Goal: Complete application form

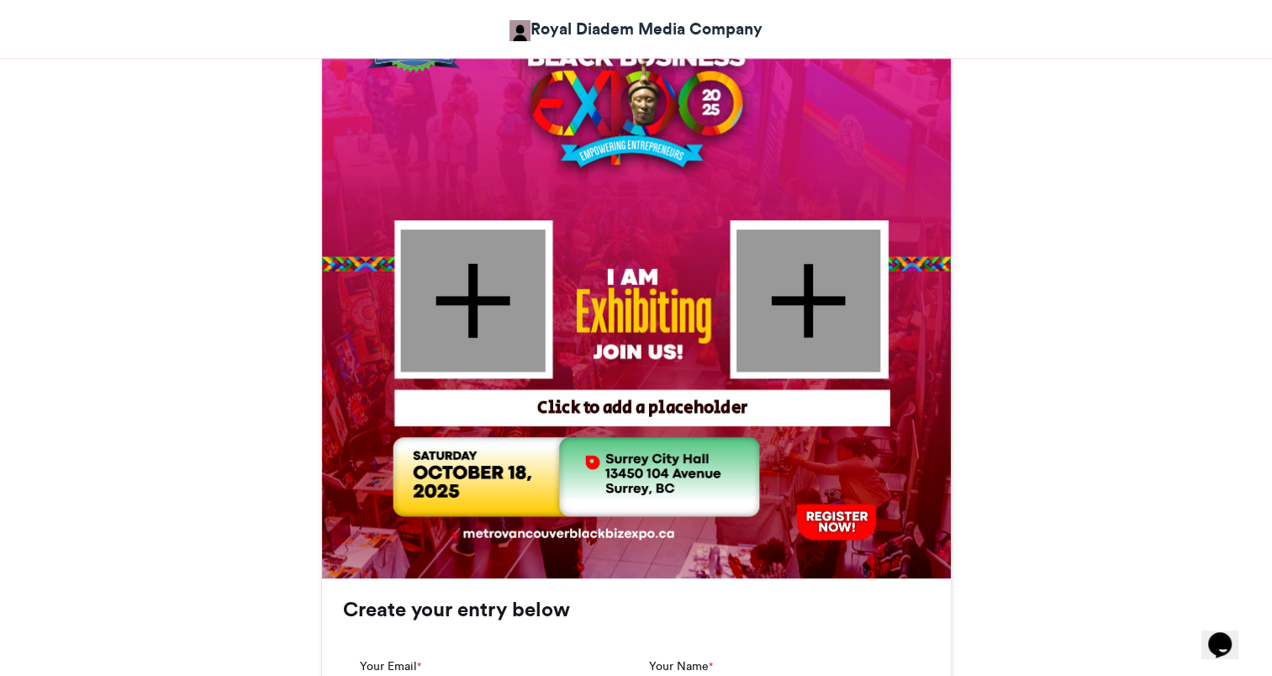
scroll to position [589, 0]
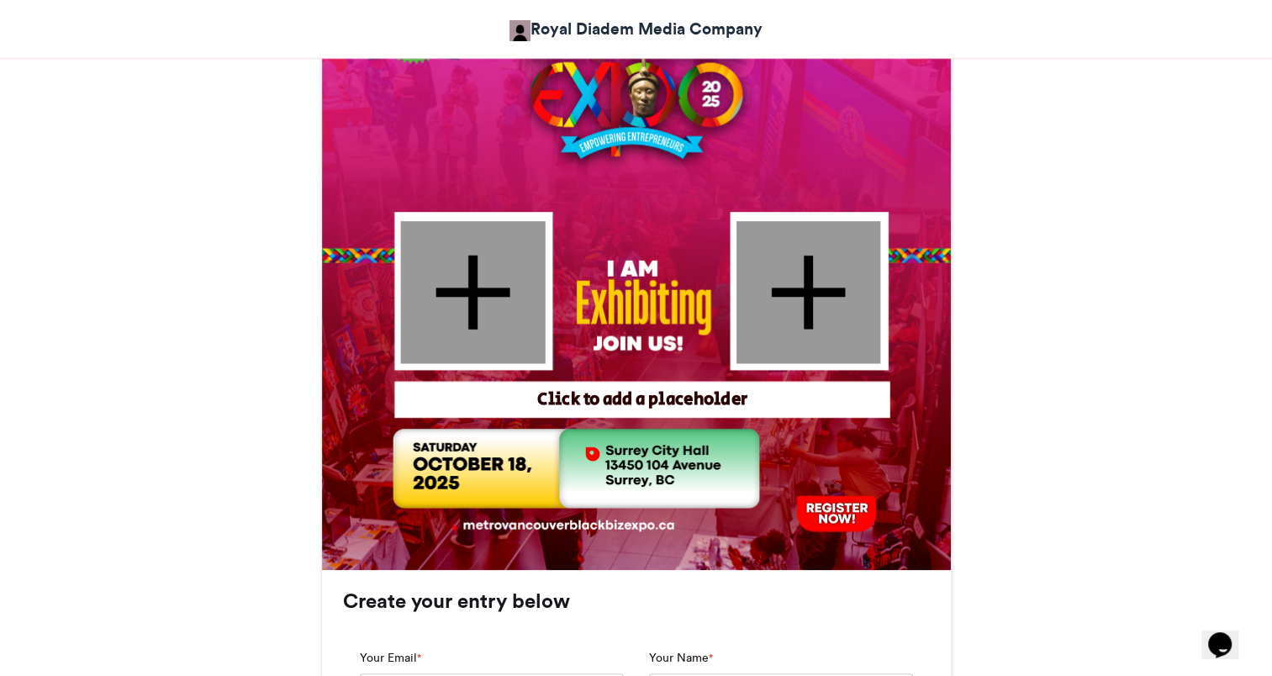
click at [464, 290] on div at bounding box center [472, 292] width 145 height 142
click at [597, 400] on div "Click to add a placeholder" at bounding box center [641, 400] width 483 height 24
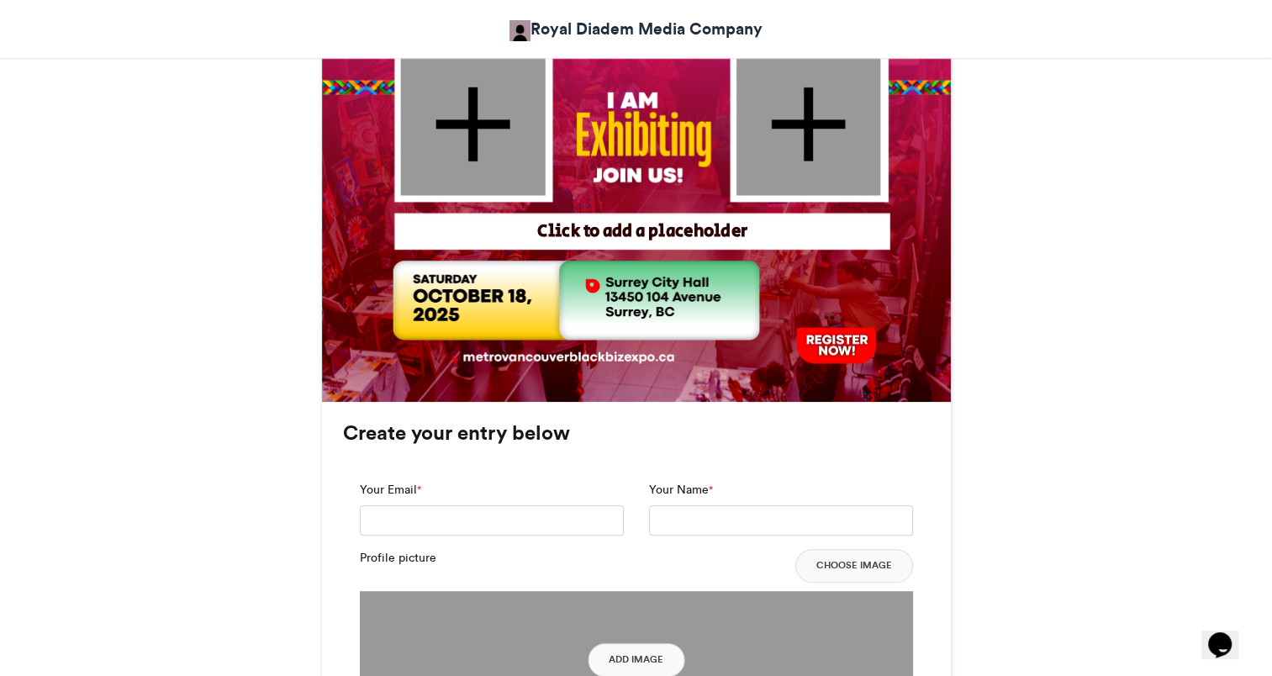
scroll to position [925, 0]
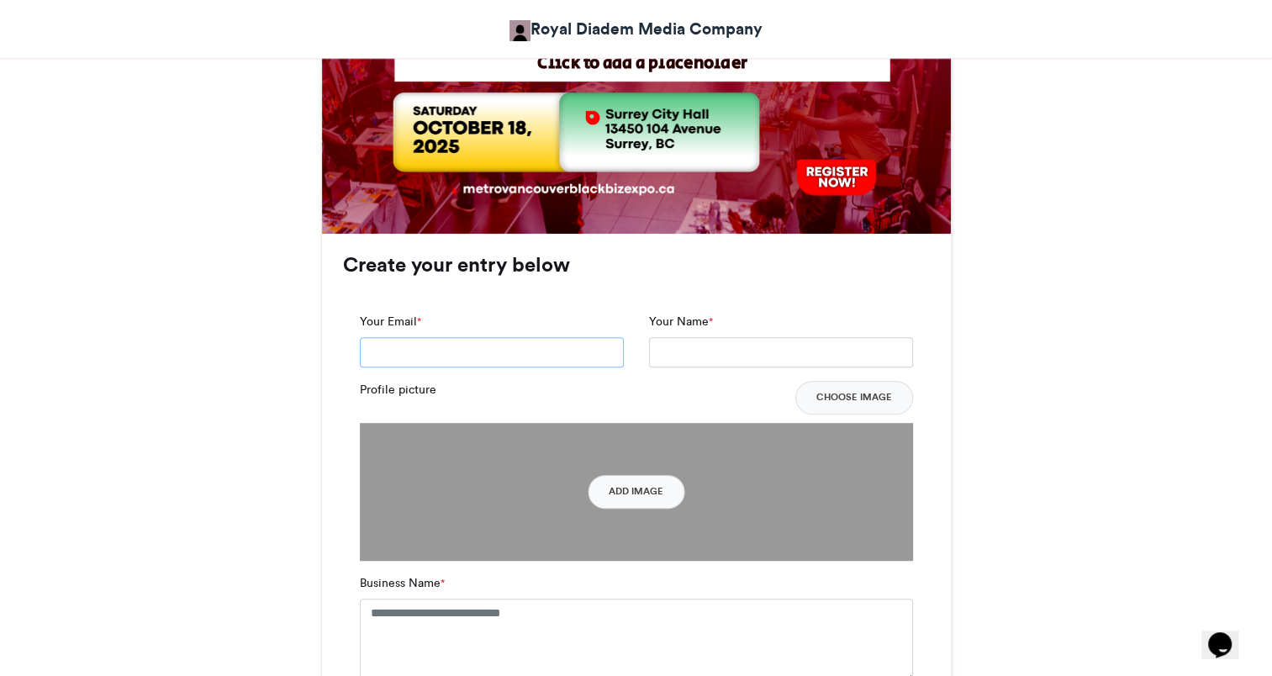
click at [475, 355] on input "Your Email *" at bounding box center [492, 352] width 264 height 30
type input "**********"
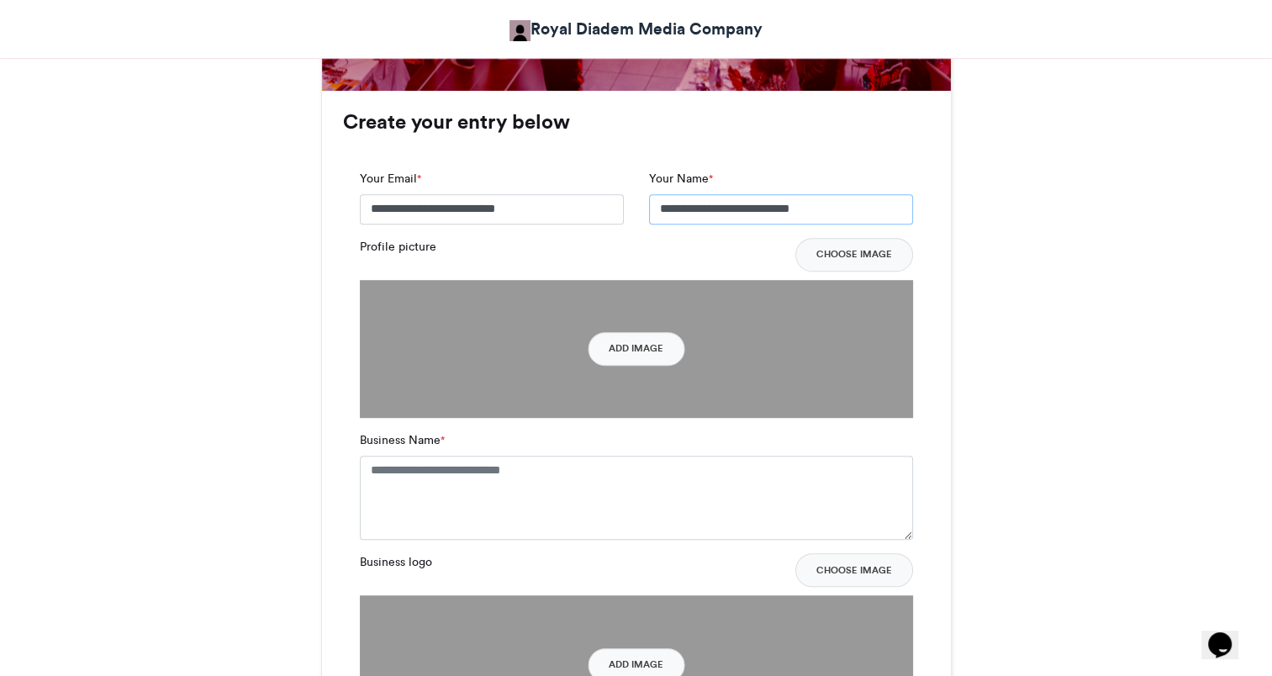
scroll to position [1093, 0]
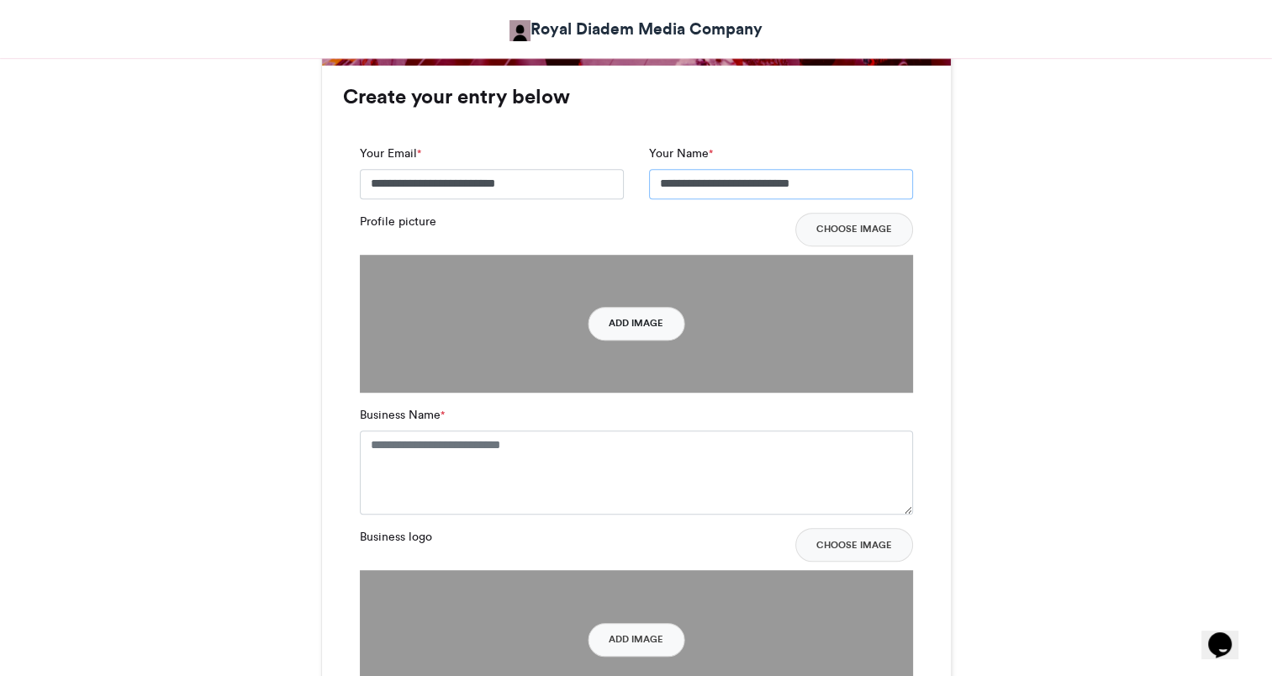
type input "**********"
click at [646, 325] on button "Add Image" at bounding box center [636, 324] width 97 height 34
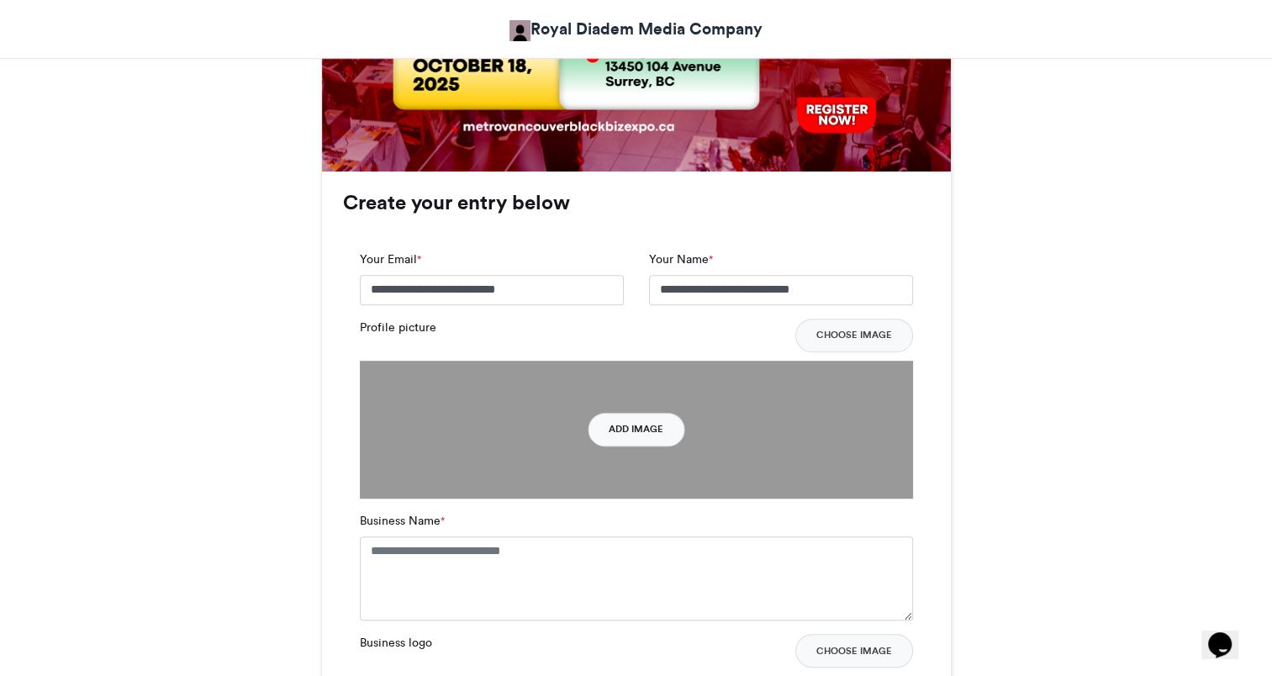
scroll to position [925, 0]
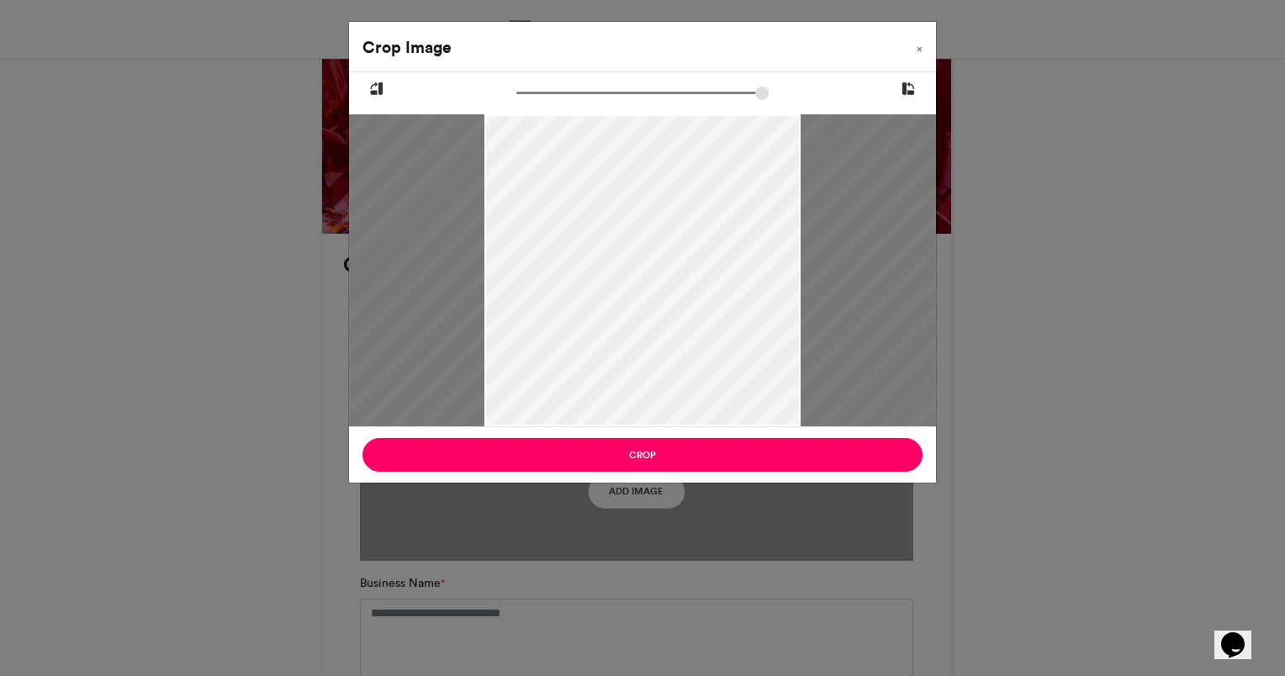
drag, startPoint x: 716, startPoint y: 305, endPoint x: 856, endPoint y: 300, distance: 140.5
click at [856, 300] on div at bounding box center [782, 270] width 937 height 312
drag, startPoint x: 736, startPoint y: 322, endPoint x: 589, endPoint y: 328, distance: 147.3
click at [589, 328] on div at bounding box center [634, 270] width 937 height 312
click at [923, 49] on button "×" at bounding box center [919, 45] width 33 height 47
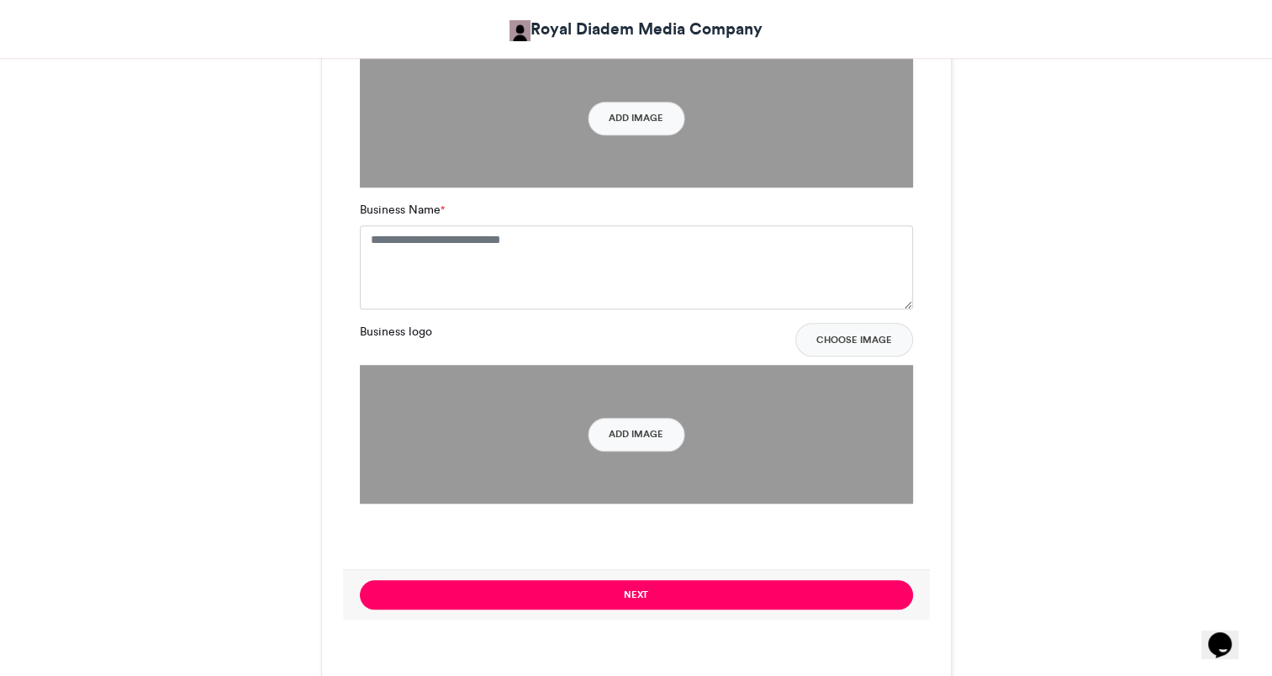
scroll to position [1345, 0]
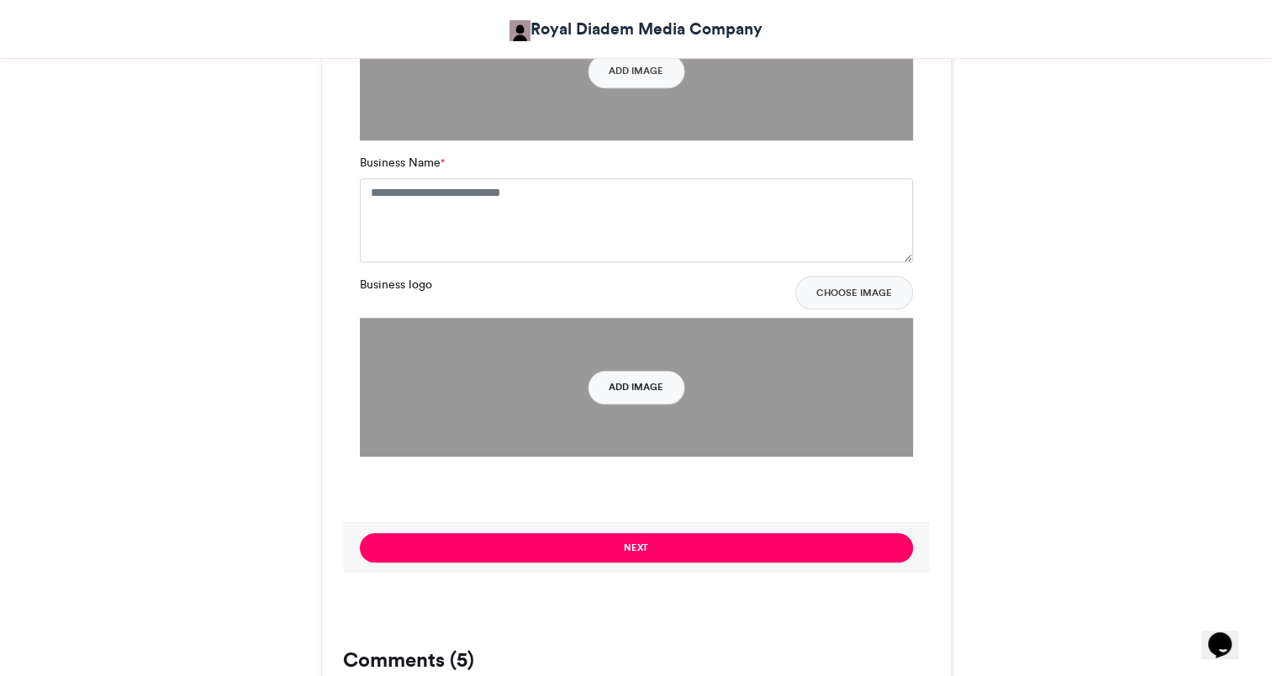
click at [634, 386] on button "Add Image" at bounding box center [636, 388] width 97 height 34
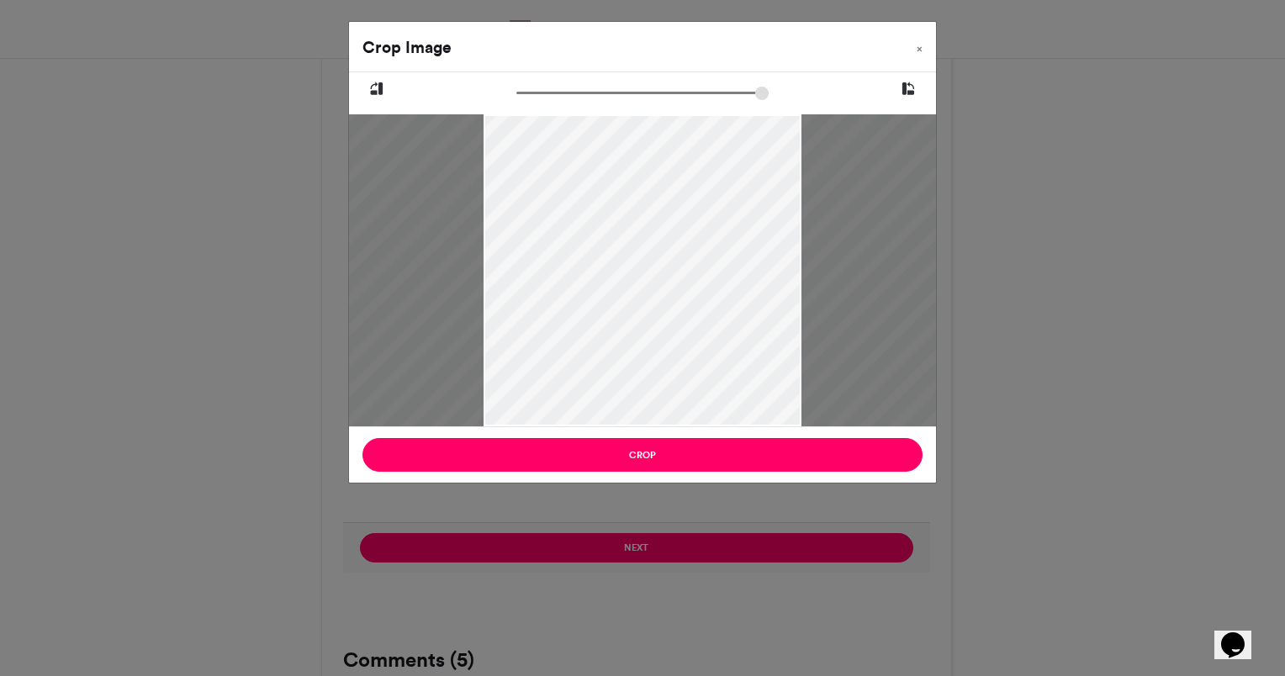
drag, startPoint x: 604, startPoint y: 306, endPoint x: 703, endPoint y: 280, distance: 102.6
click at [703, 280] on div at bounding box center [734, 270] width 937 height 312
click at [921, 47] on span "×" at bounding box center [919, 49] width 6 height 10
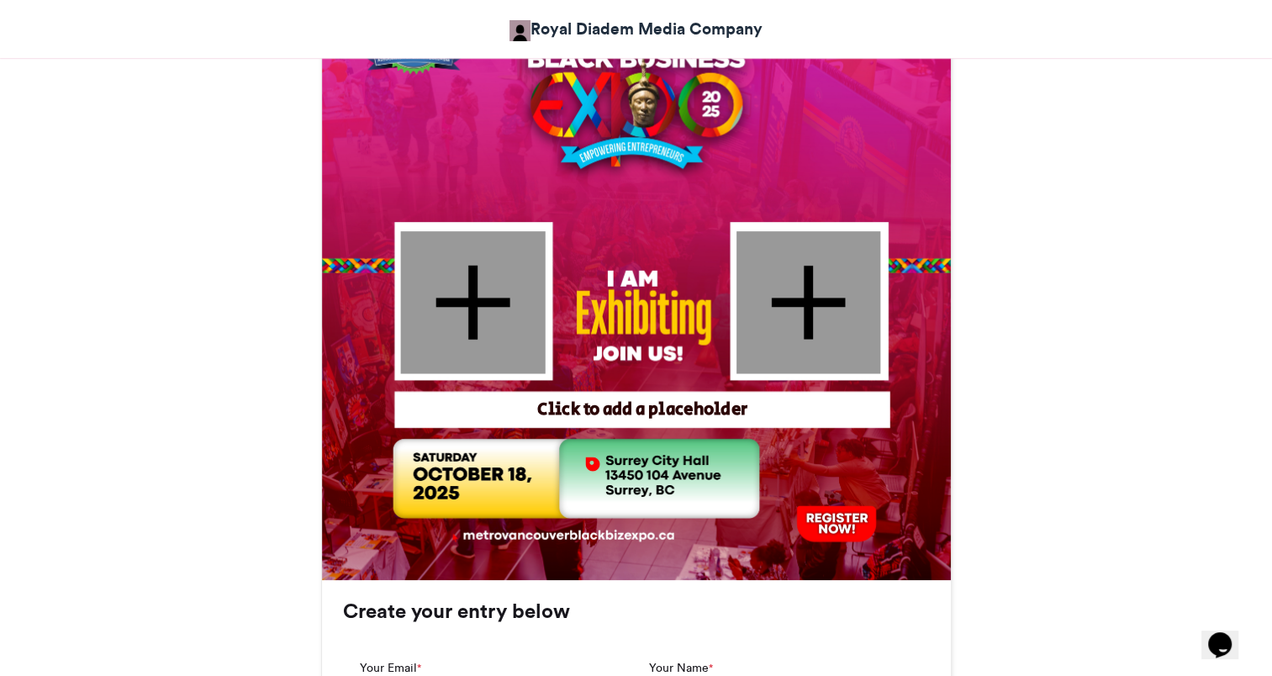
scroll to position [554, 0]
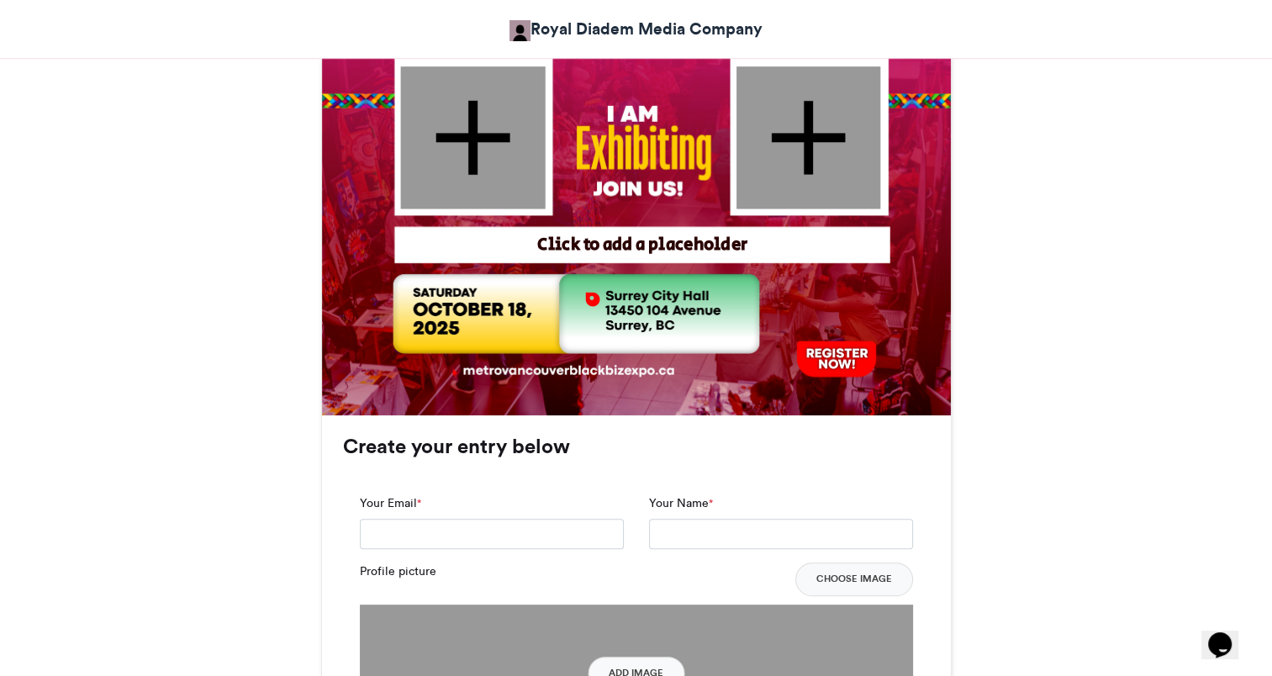
scroll to position [925, 0]
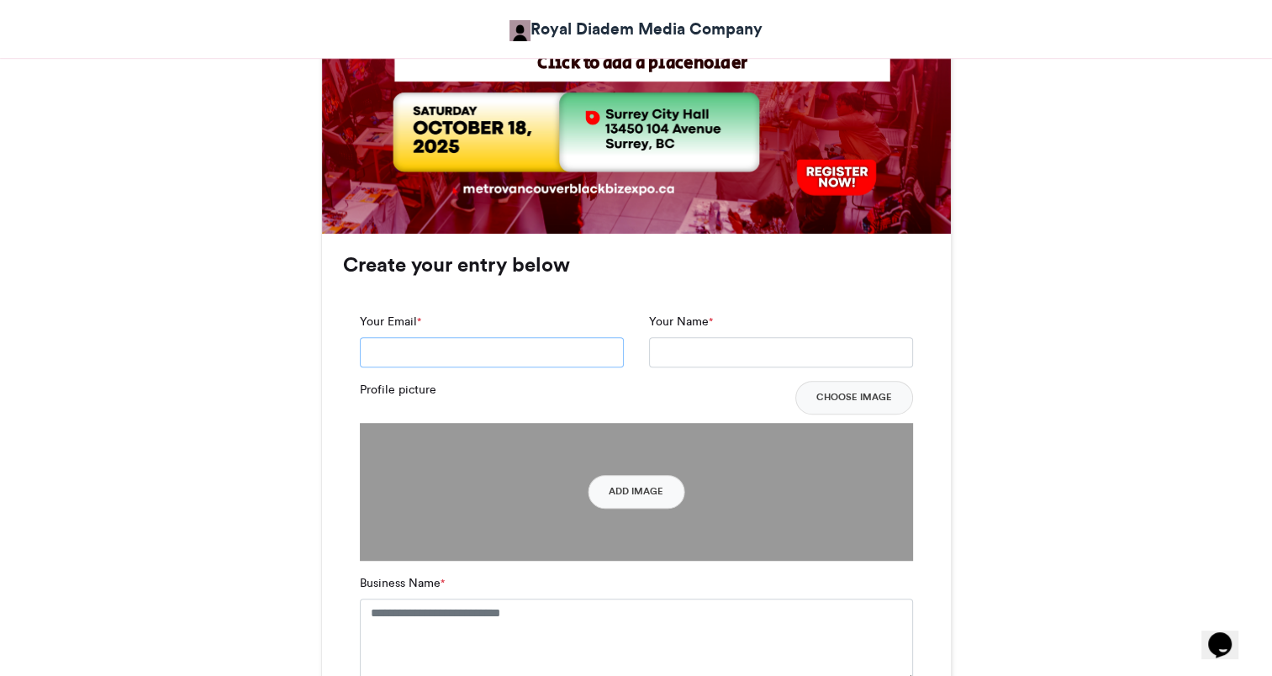
click at [443, 356] on input "Your Email *" at bounding box center [492, 352] width 264 height 30
type input "**********"
type input "*"
type input "*****"
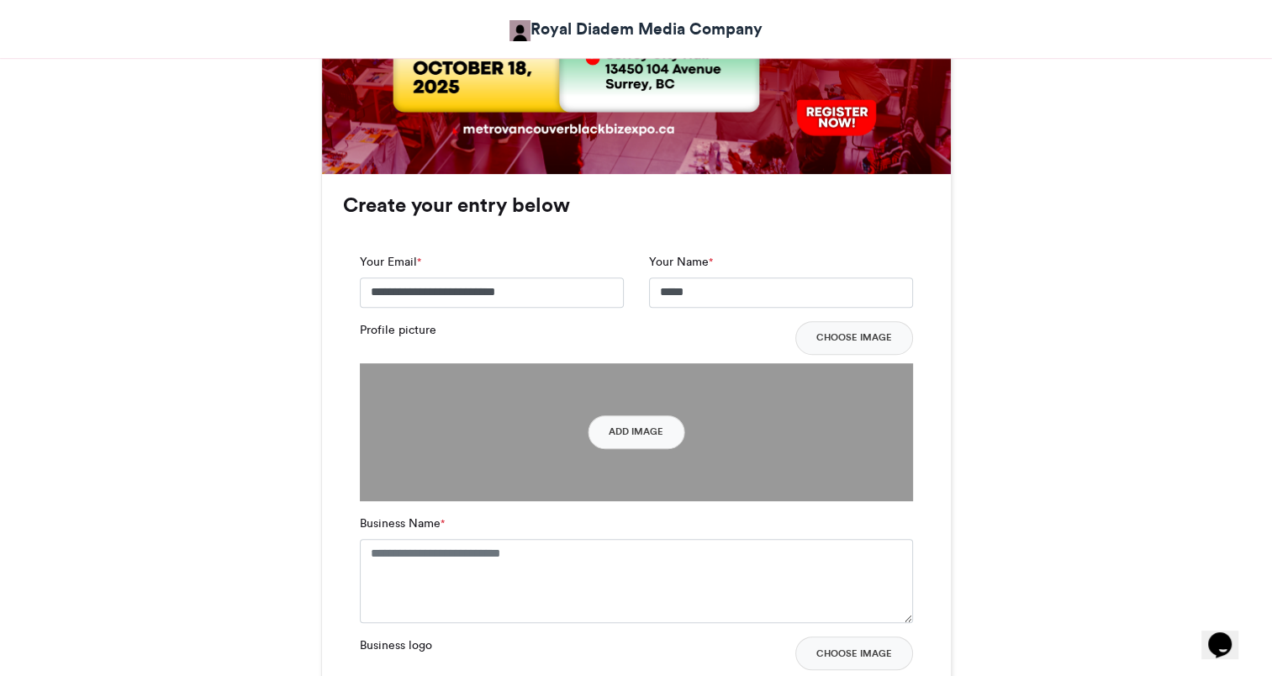
scroll to position [1009, 0]
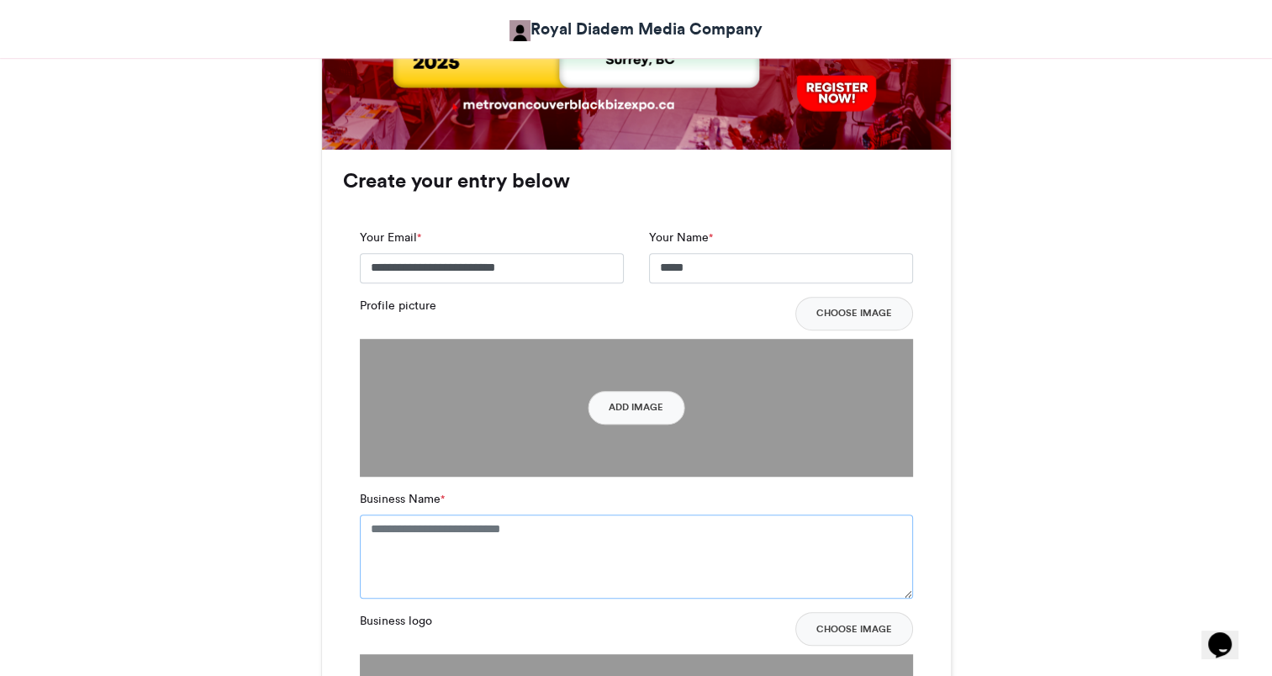
click at [572, 538] on textarea "Business Name *" at bounding box center [636, 557] width 553 height 84
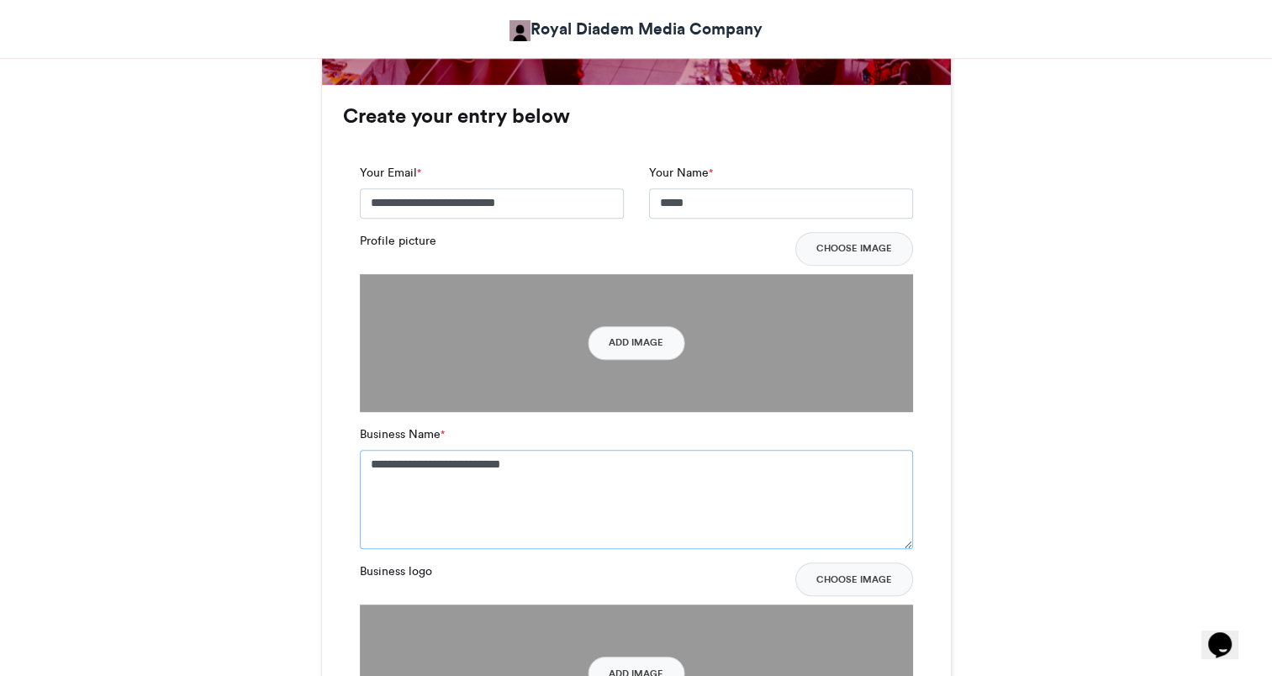
scroll to position [1177, 0]
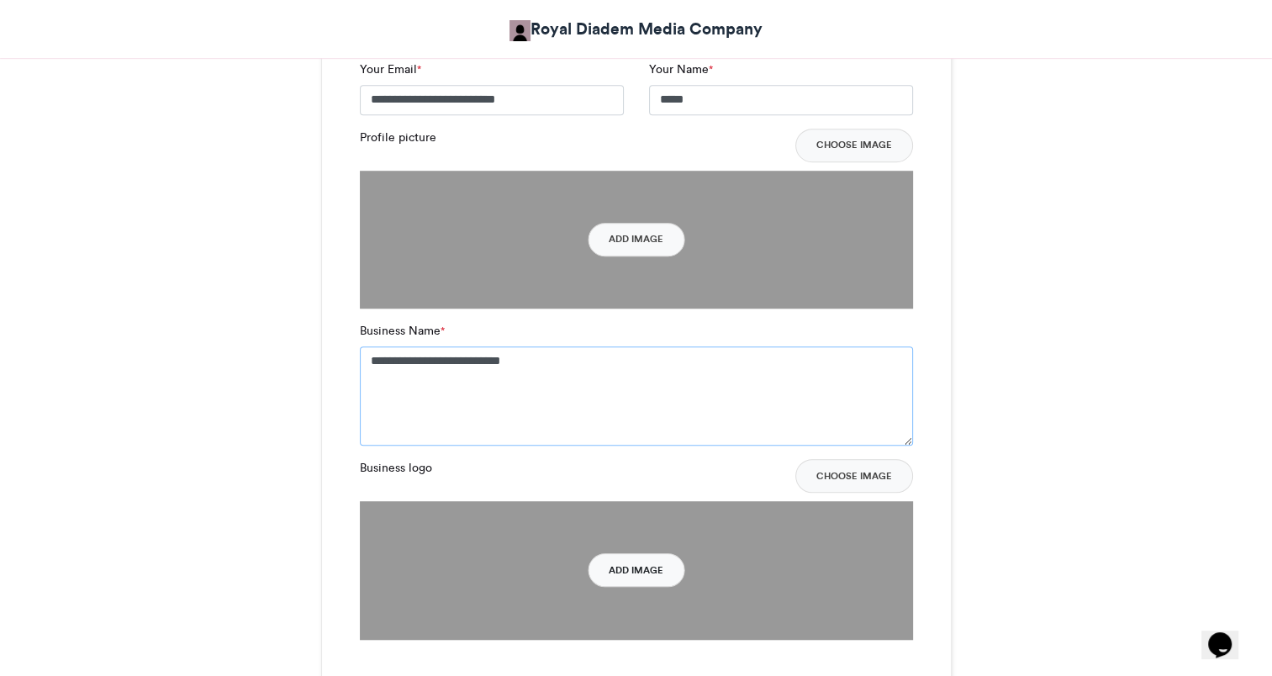
type textarea "**********"
click at [651, 575] on button "Add Image" at bounding box center [636, 570] width 97 height 34
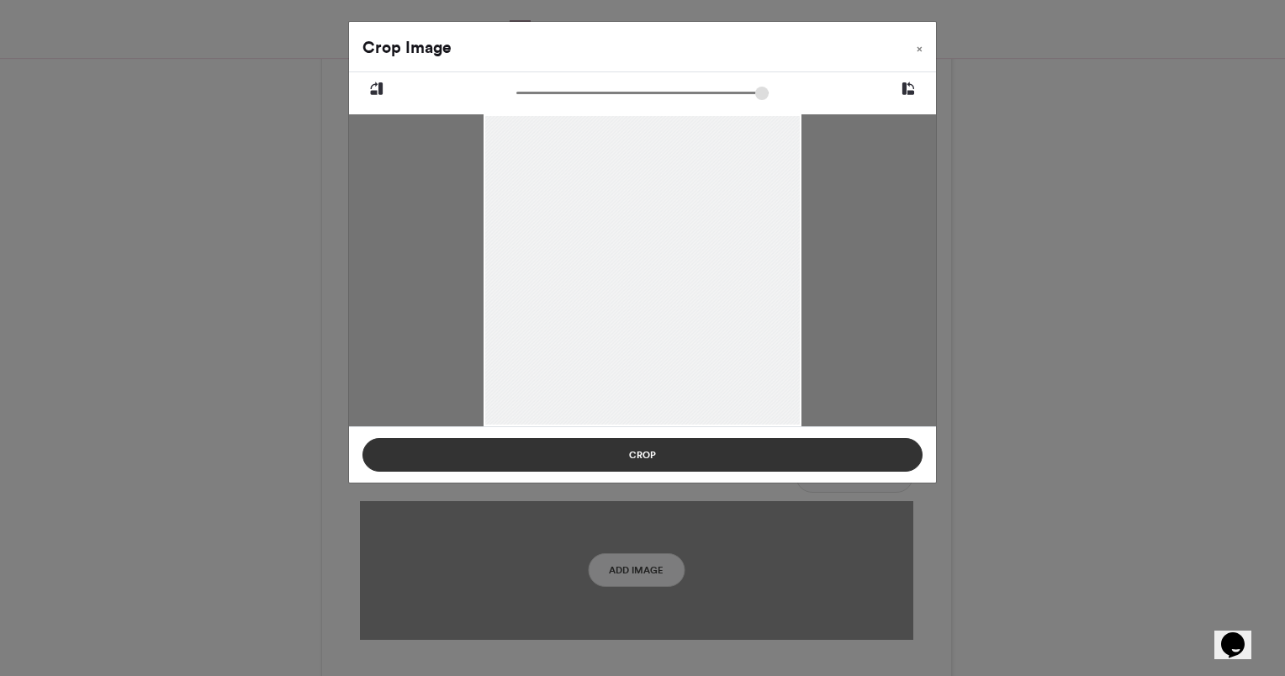
click at [652, 456] on button "Crop" at bounding box center [642, 455] width 560 height 34
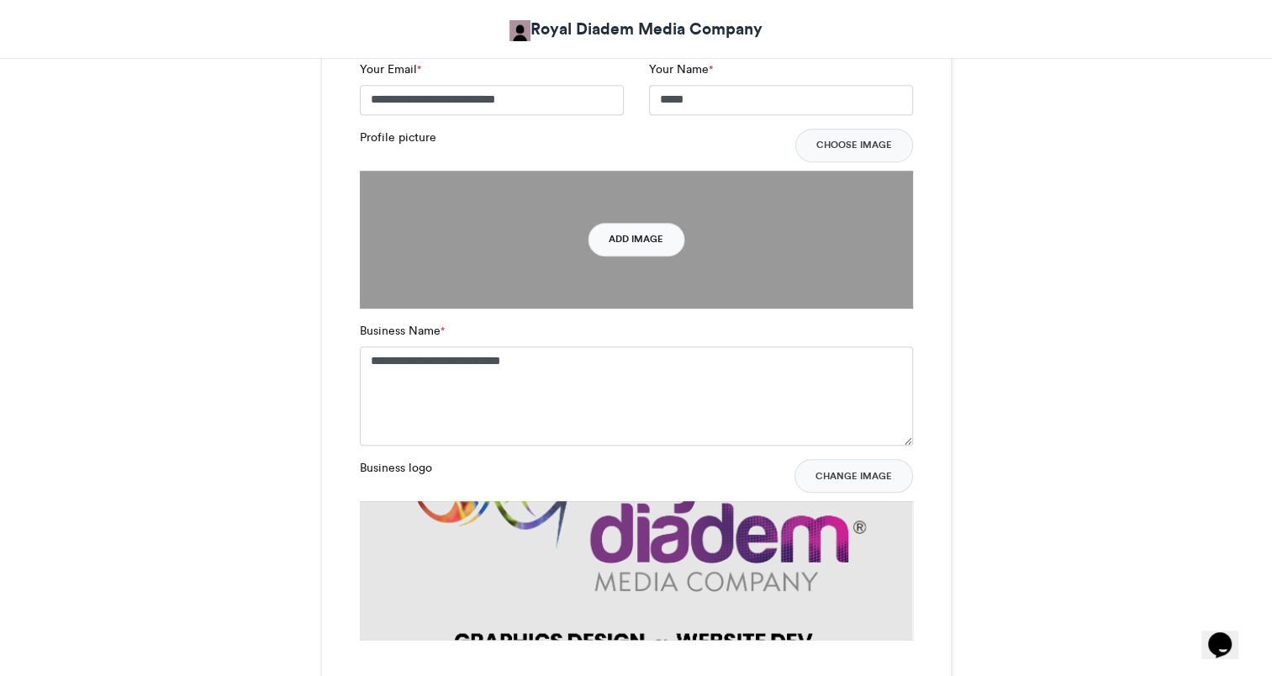
click at [628, 243] on button "Add Image" at bounding box center [636, 240] width 97 height 34
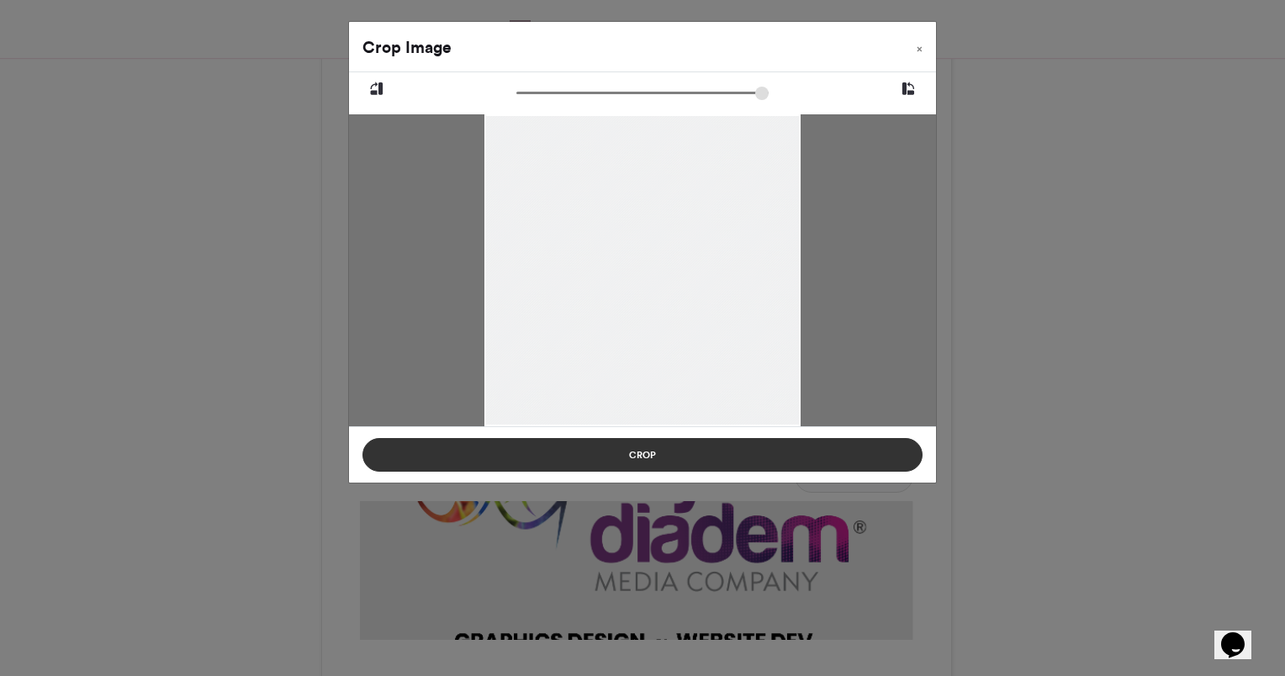
click at [679, 453] on button "Crop" at bounding box center [642, 455] width 560 height 34
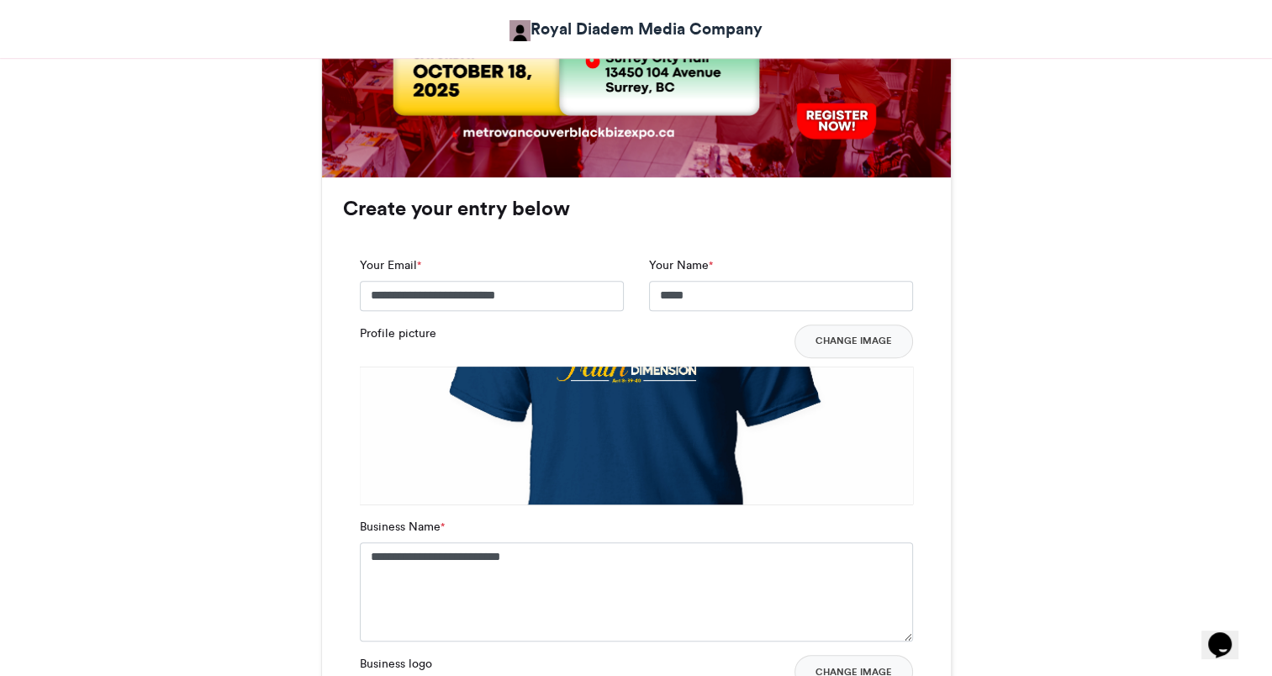
scroll to position [1093, 0]
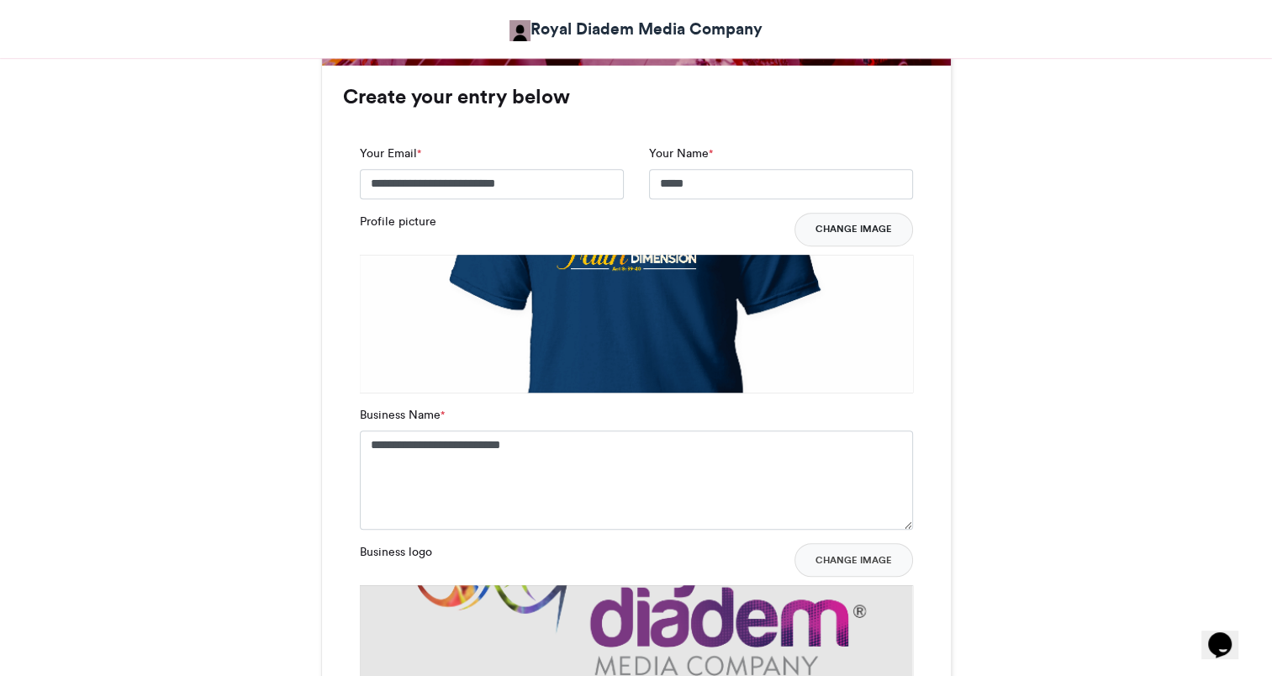
click at [865, 224] on button "Change Image" at bounding box center [854, 230] width 119 height 34
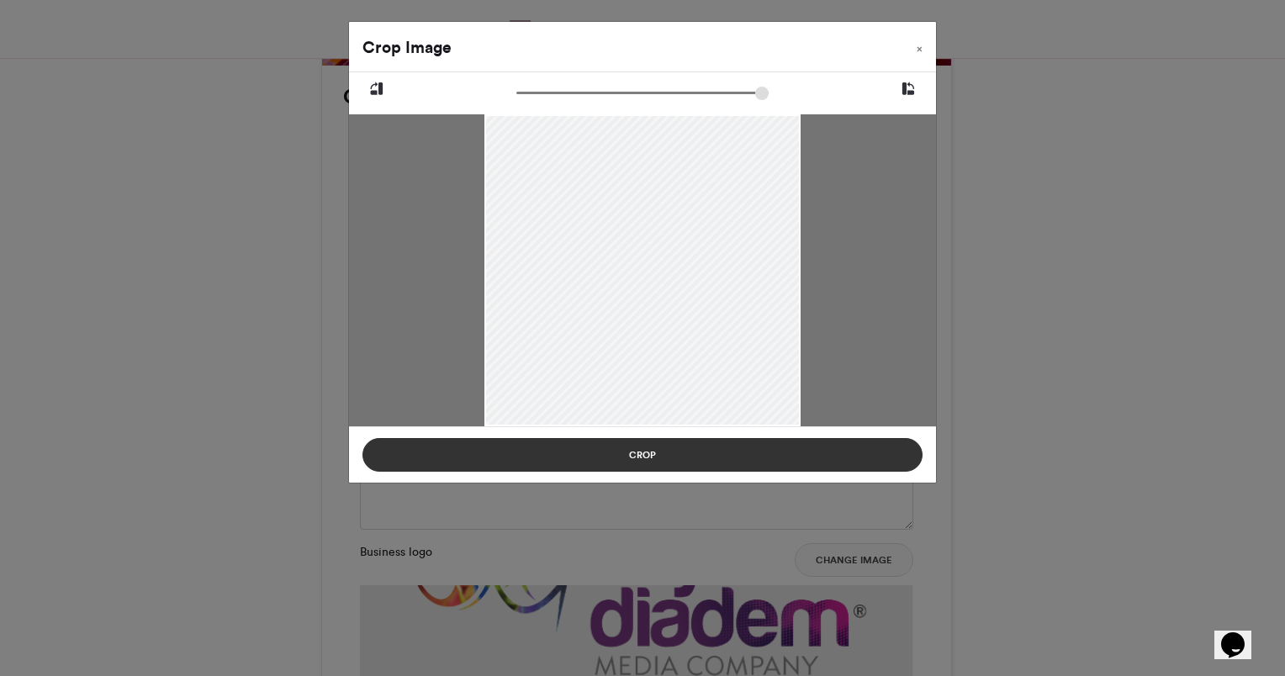
click at [635, 451] on button "Crop" at bounding box center [642, 455] width 560 height 34
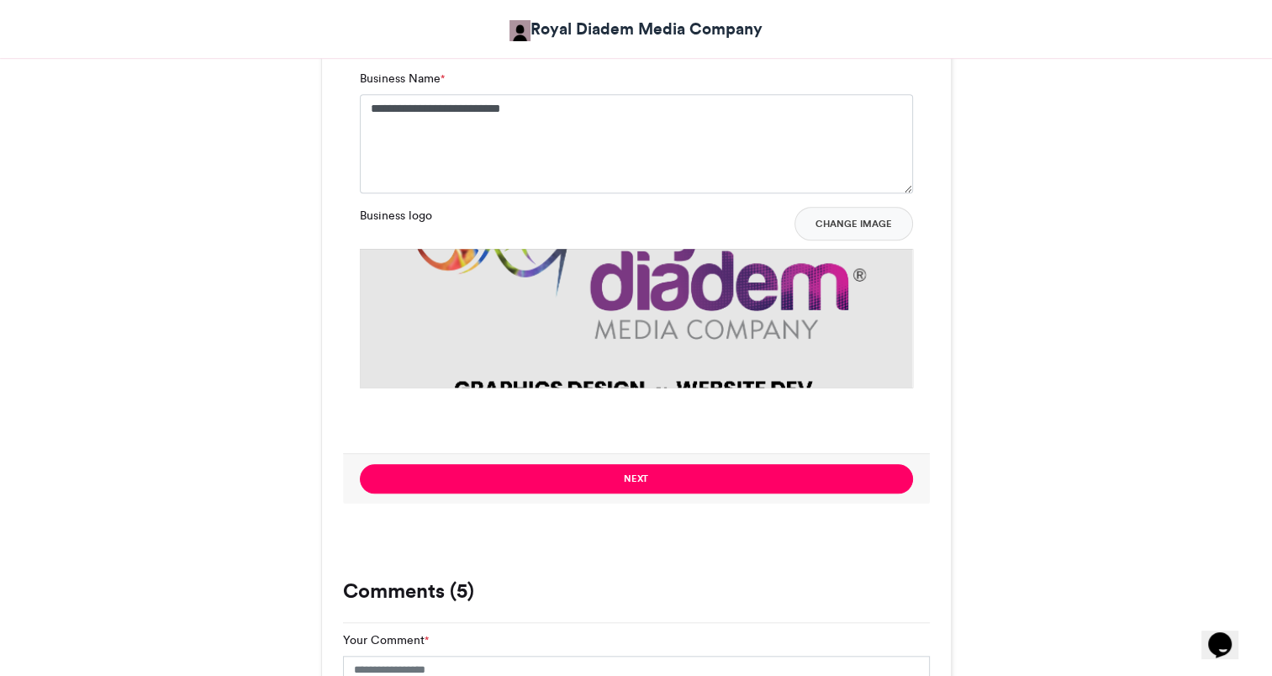
scroll to position [1766, 0]
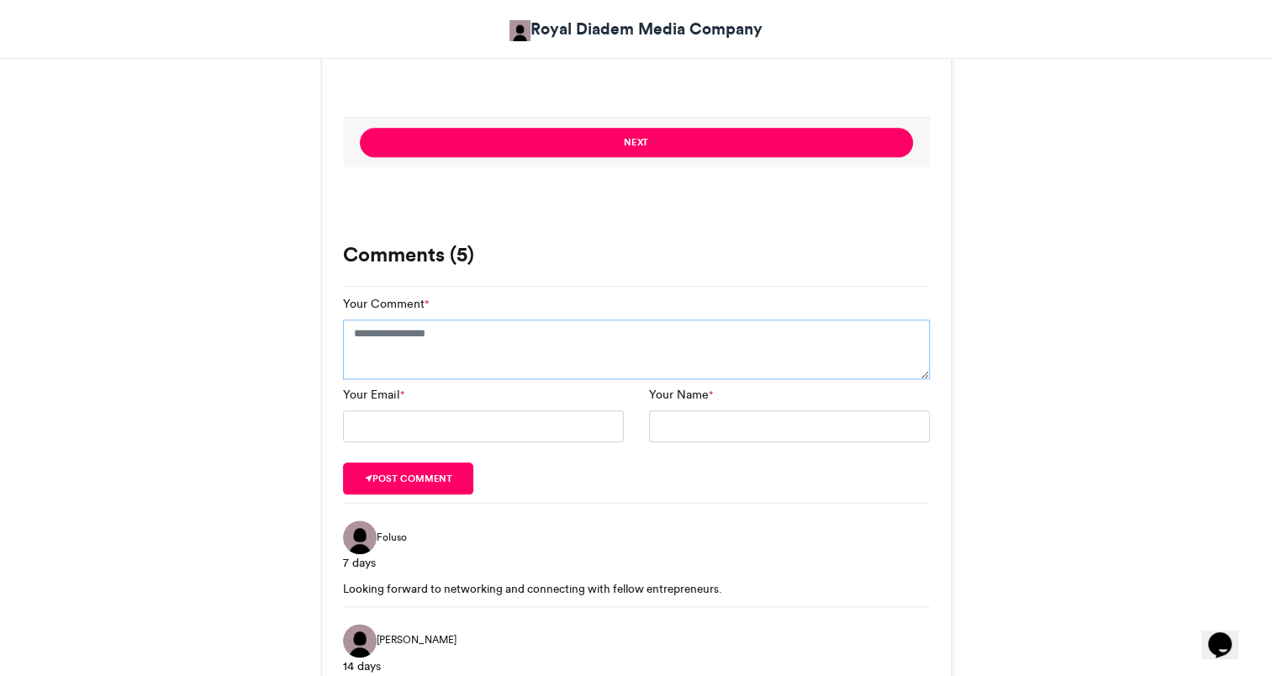
click at [615, 344] on textarea "Your Comment *" at bounding box center [636, 350] width 587 height 61
click at [559, 425] on input "Your Email *" at bounding box center [483, 426] width 281 height 32
type input "**********"
type input "*****"
click at [617, 348] on textarea "Your Comment *" at bounding box center [636, 350] width 587 height 61
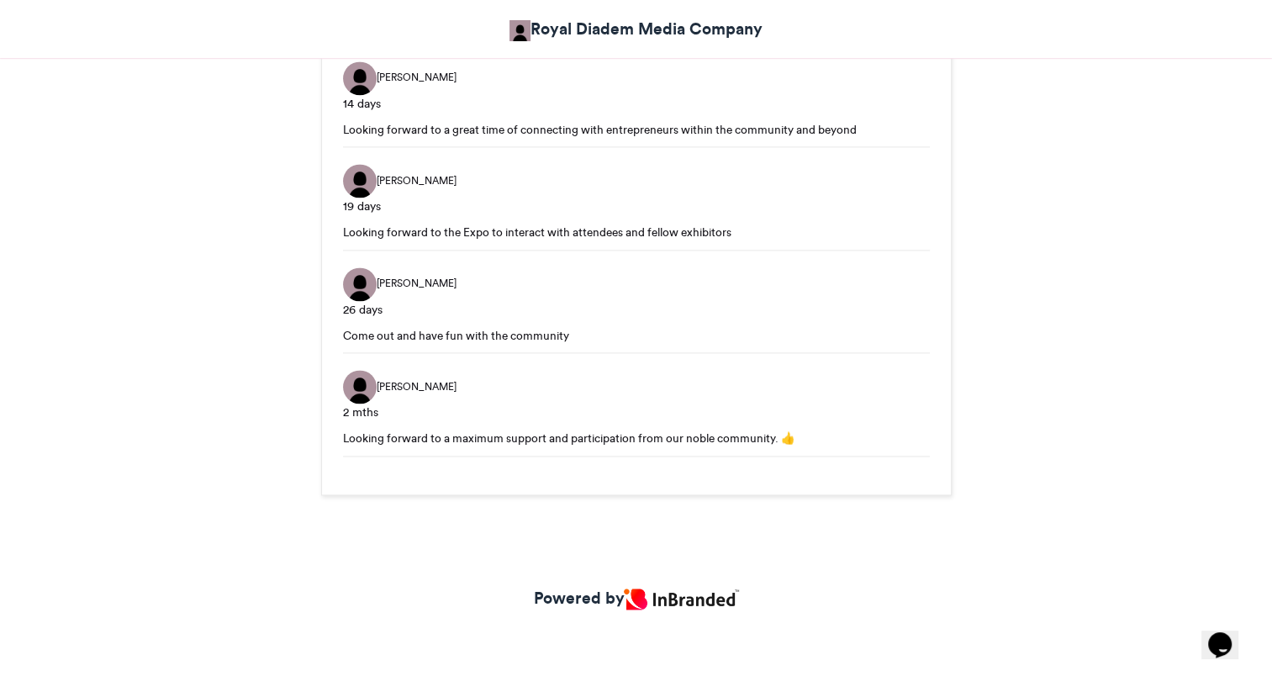
scroll to position [1999, 0]
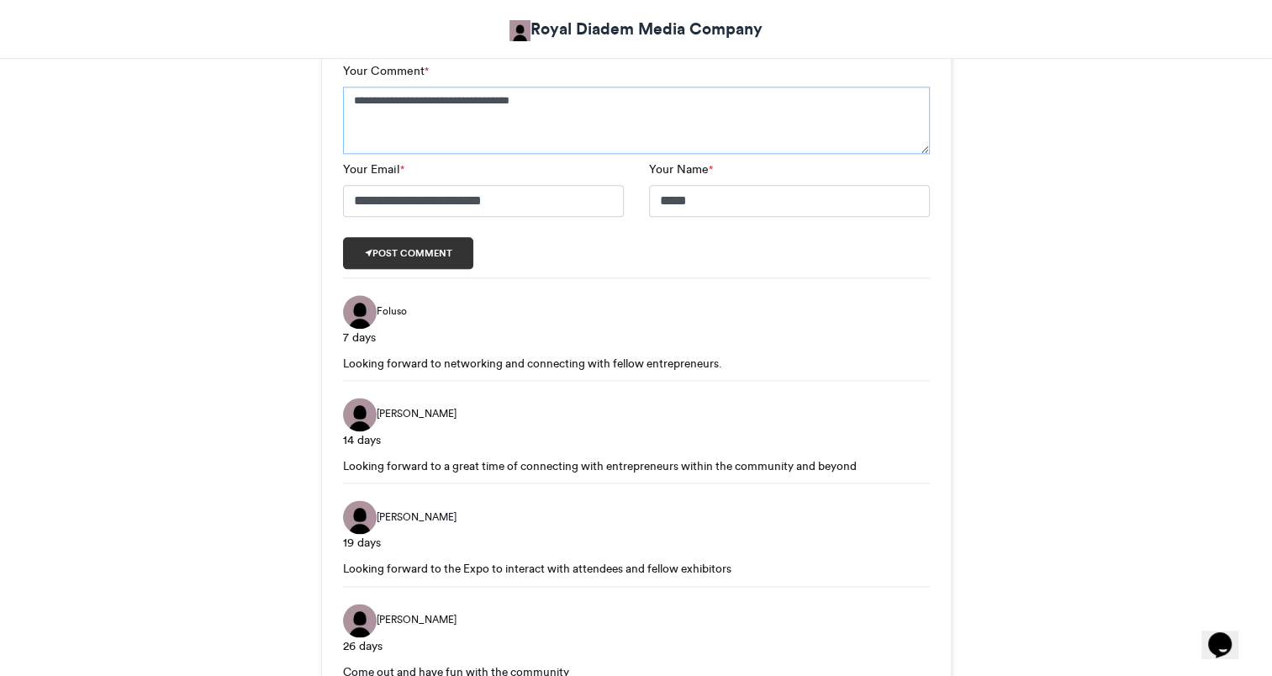
type textarea "**********"
click at [444, 246] on button "Post comment" at bounding box center [408, 253] width 131 height 32
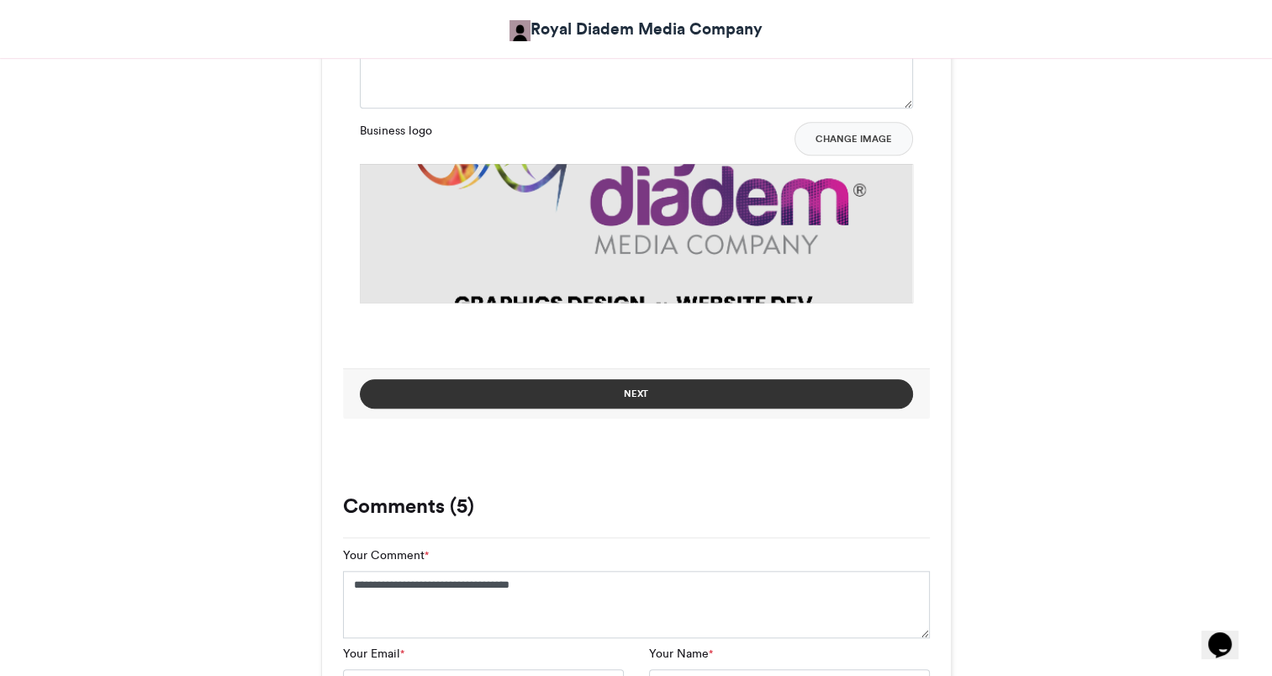
scroll to position [1494, 0]
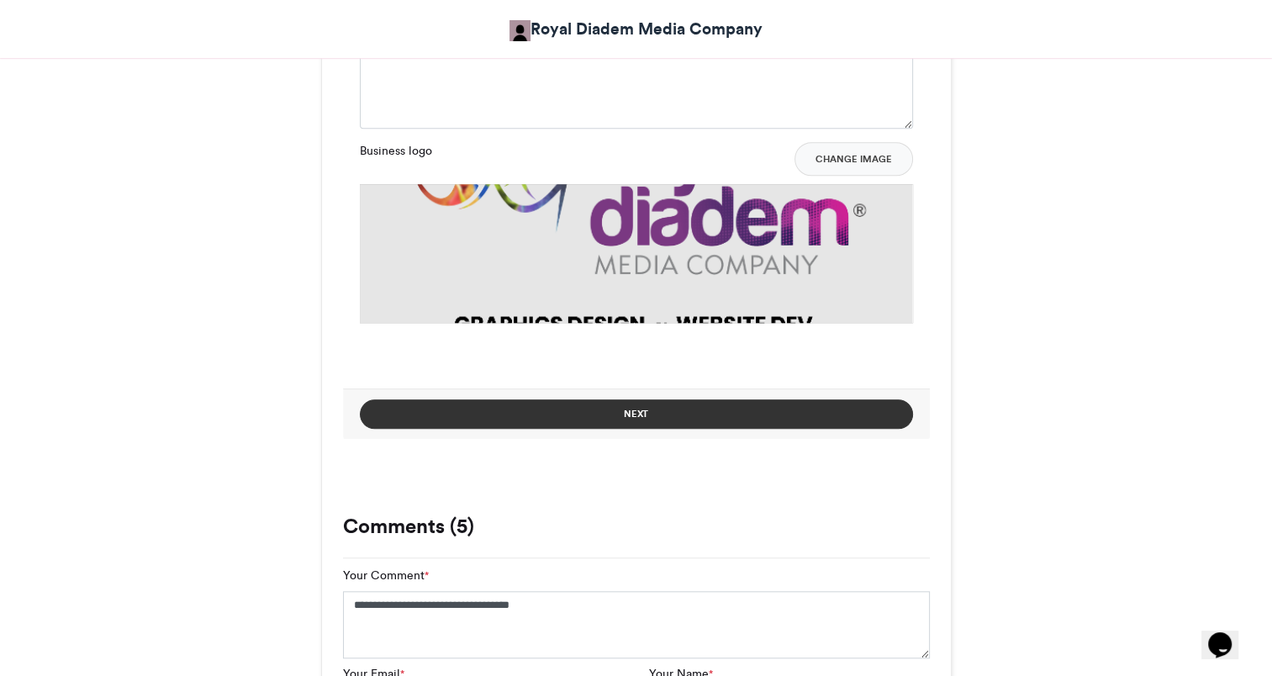
click at [670, 413] on button "Next" at bounding box center [636, 413] width 553 height 29
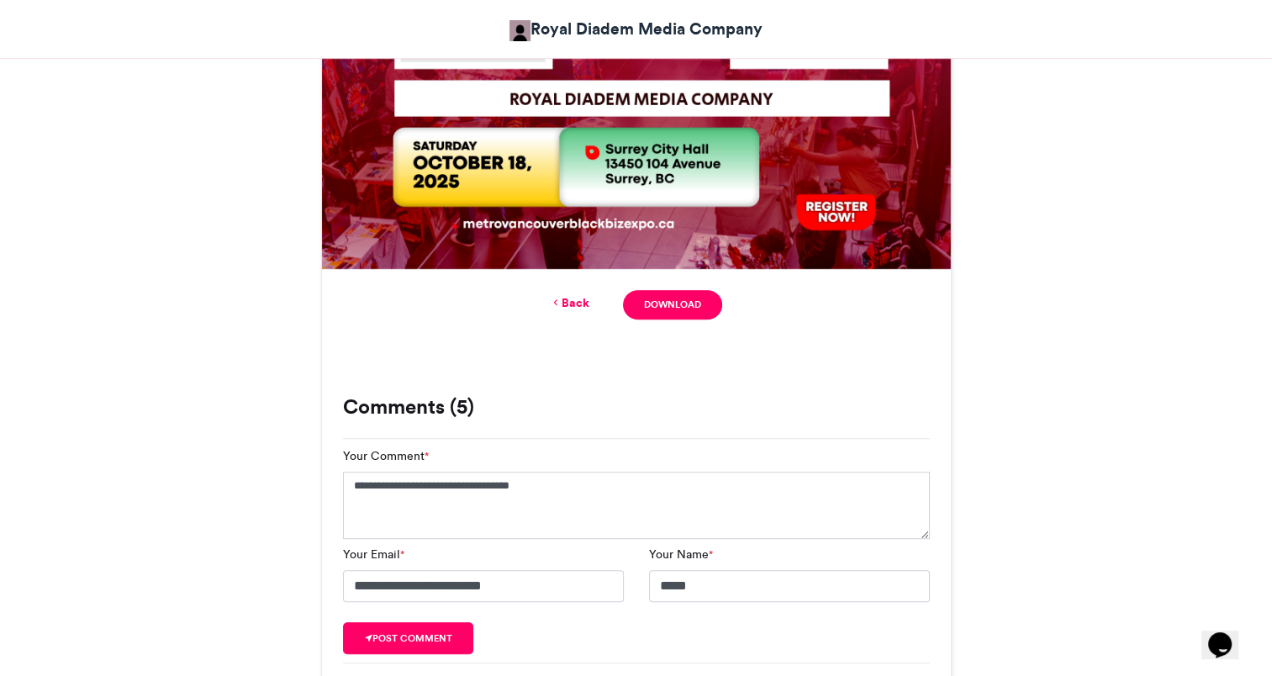
scroll to position [974, 0]
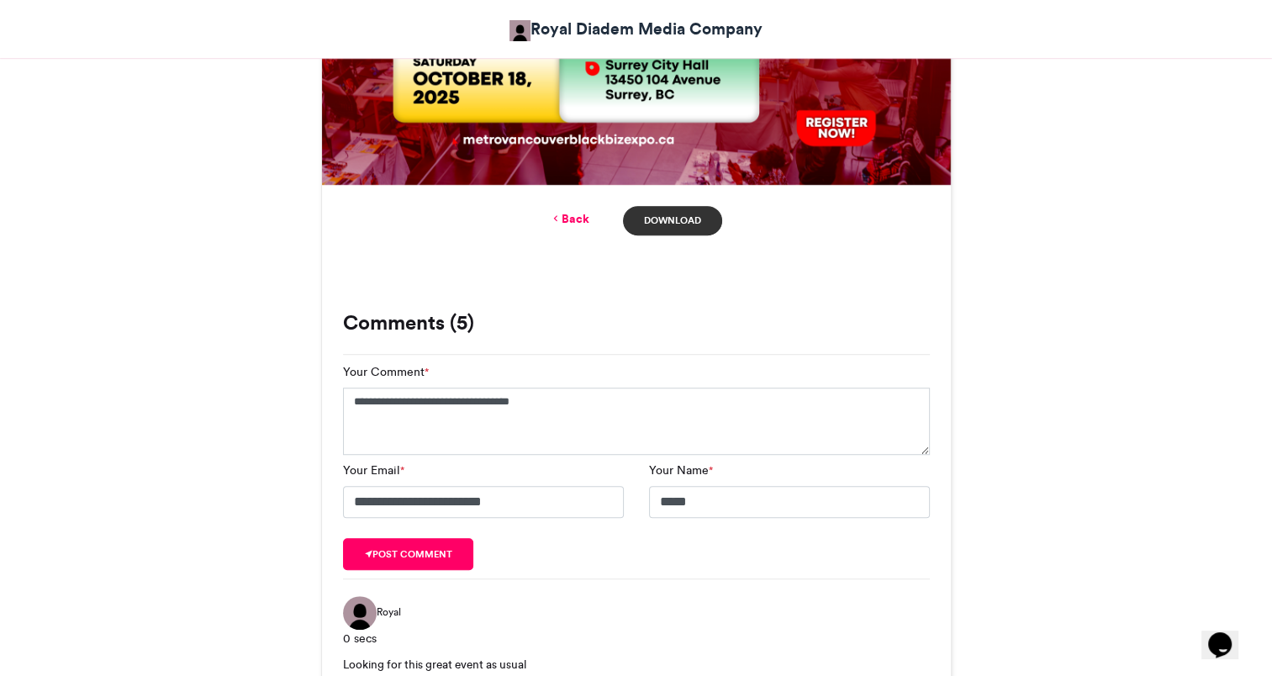
click at [684, 222] on link "Download" at bounding box center [672, 220] width 98 height 29
